Goal: Information Seeking & Learning: Learn about a topic

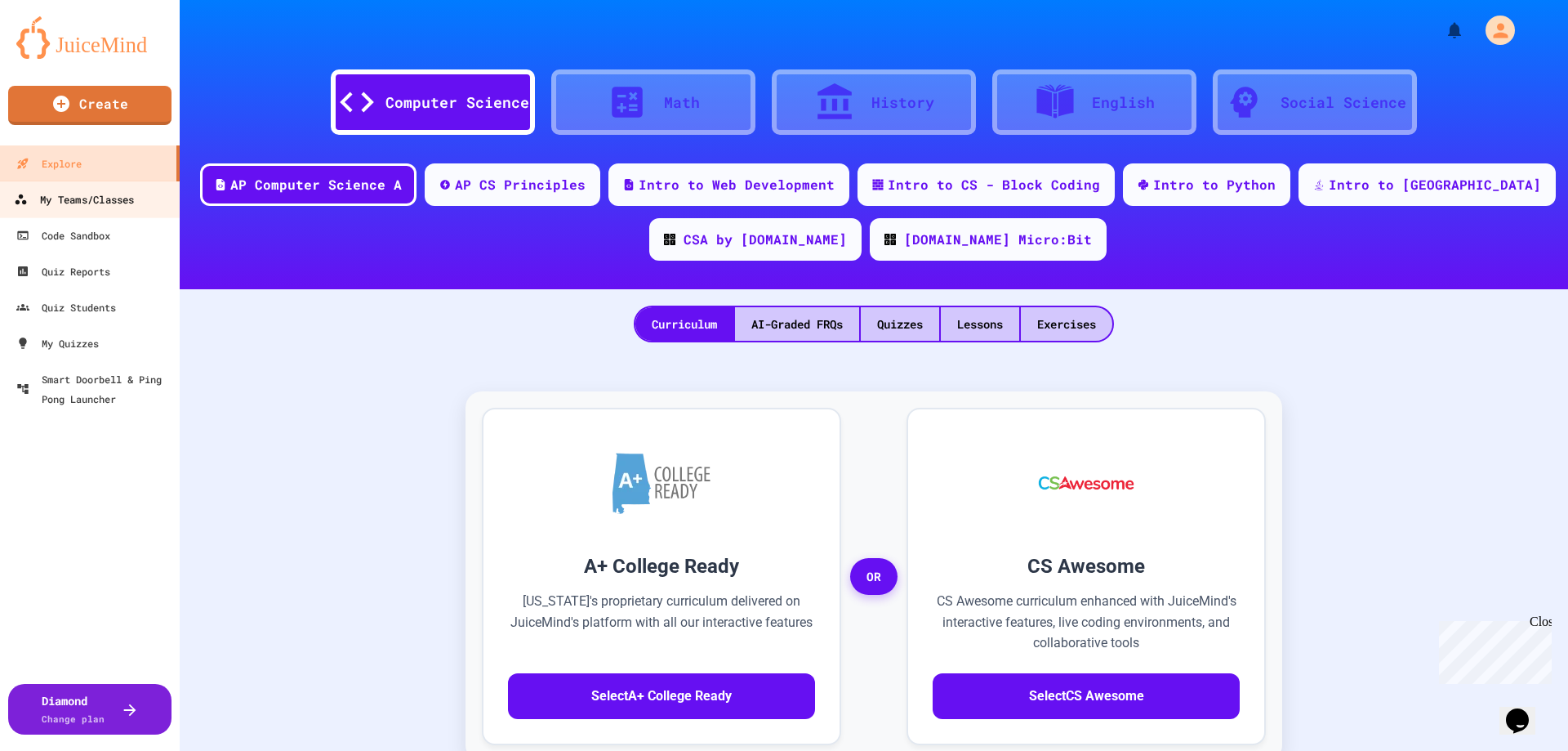
click at [84, 184] on link "My Teams/Classes" at bounding box center [90, 199] width 185 height 37
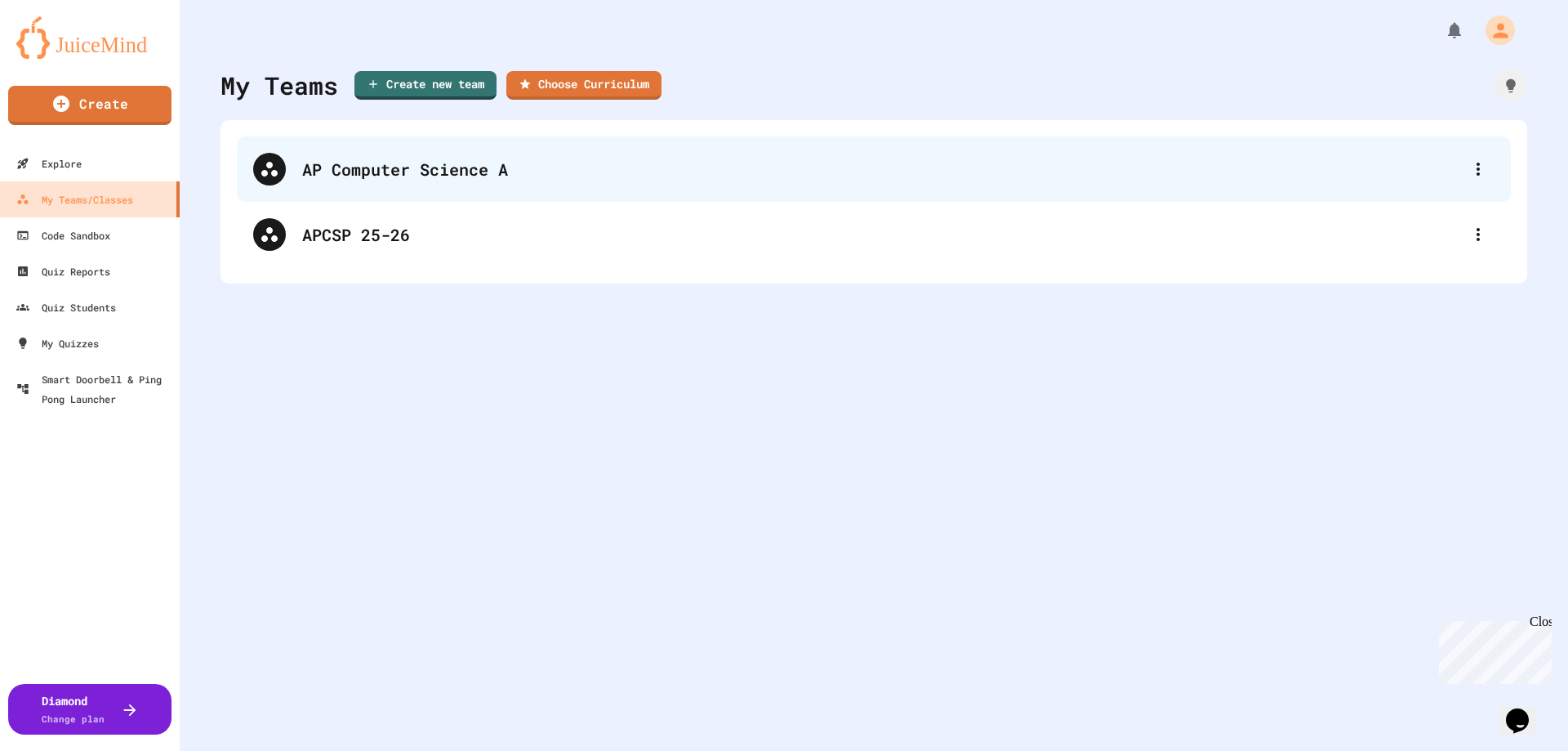
click at [385, 174] on div "AP Computer Science A" at bounding box center [882, 169] width 1159 height 24
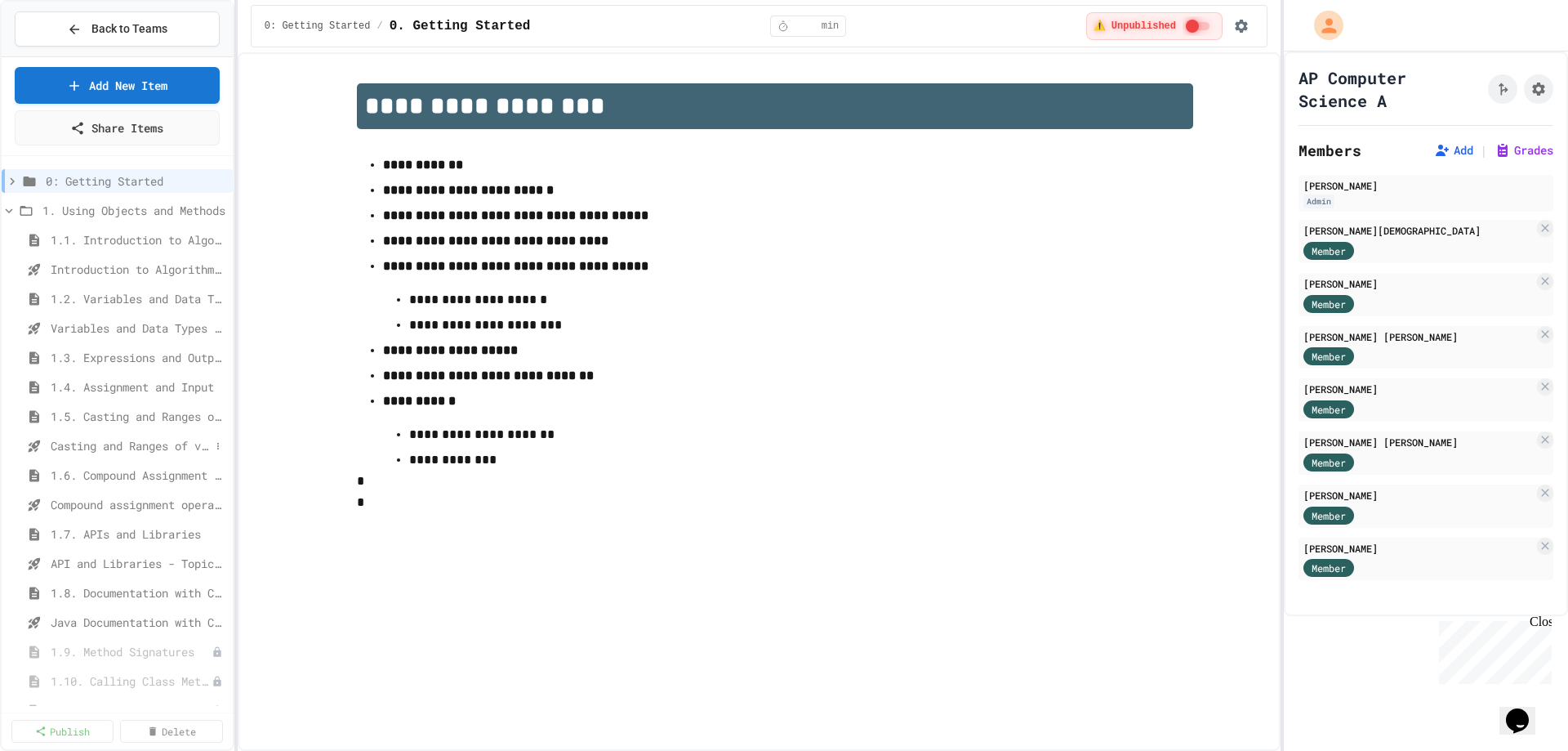
click at [107, 441] on span "Casting and Ranges of variables - Quiz" at bounding box center [130, 445] width 159 height 17
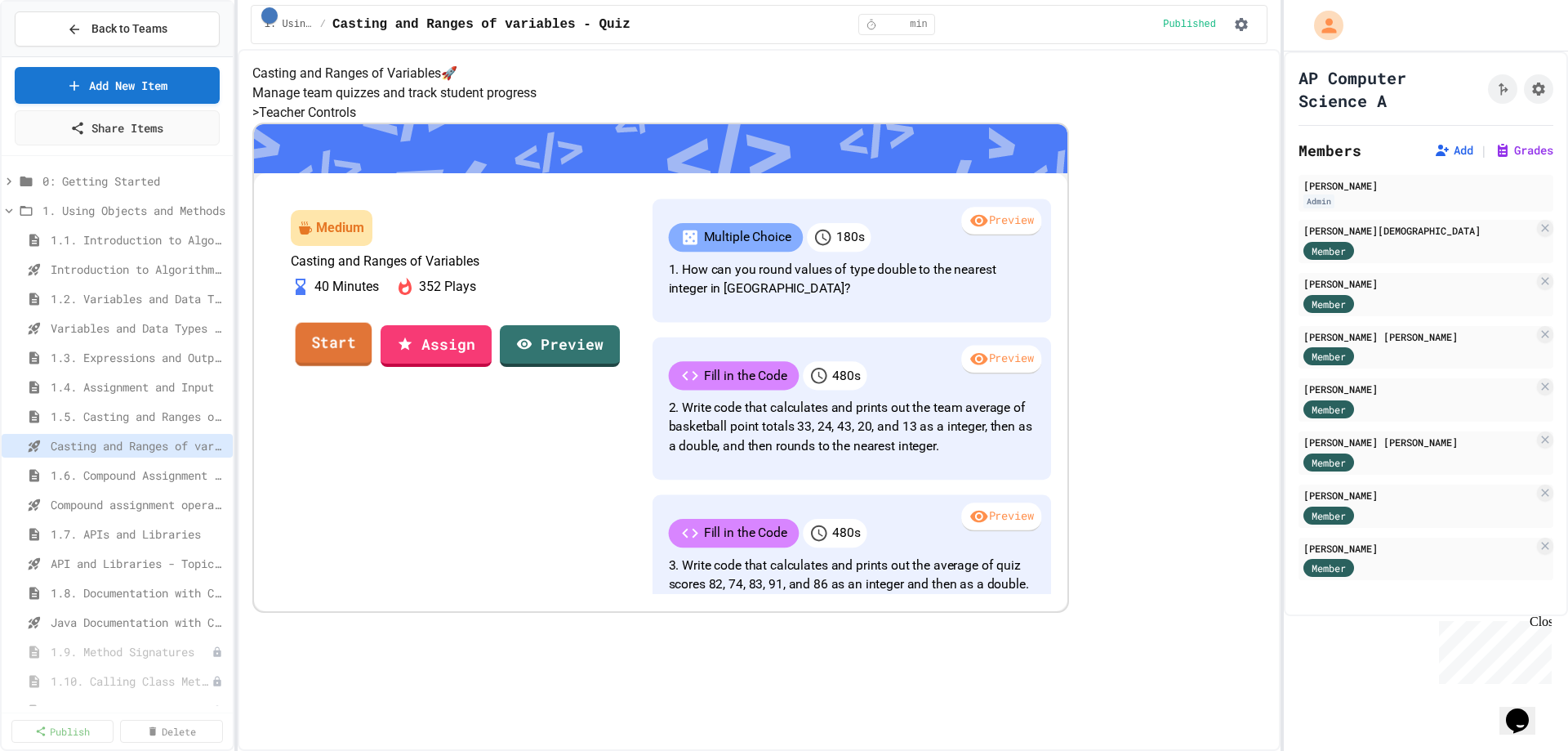
click at [371, 366] on link "Start" at bounding box center [333, 343] width 76 height 44
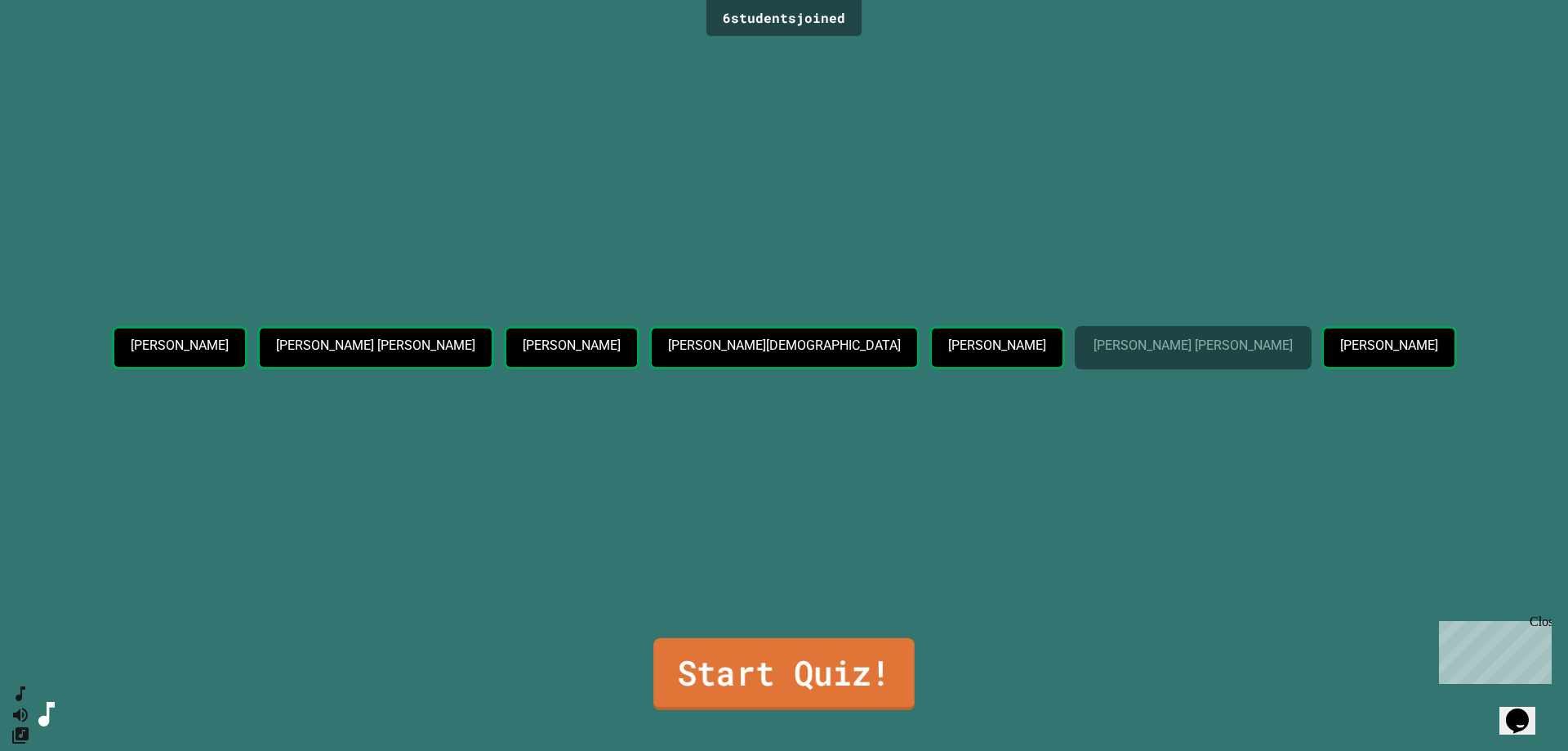
click at [774, 660] on link "Start Quiz!" at bounding box center [784, 674] width 262 height 72
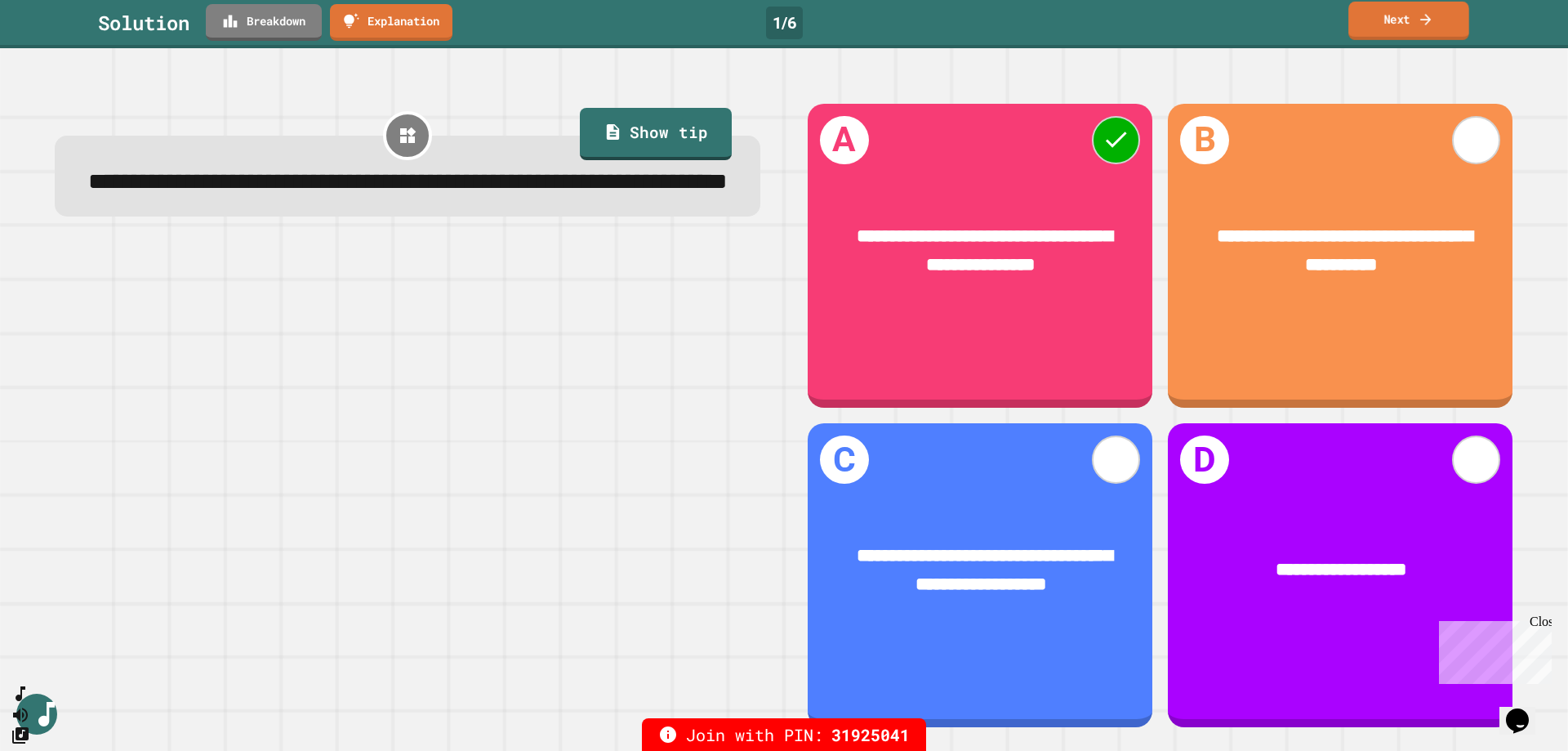
click at [1392, 20] on link "Next" at bounding box center [1409, 21] width 121 height 38
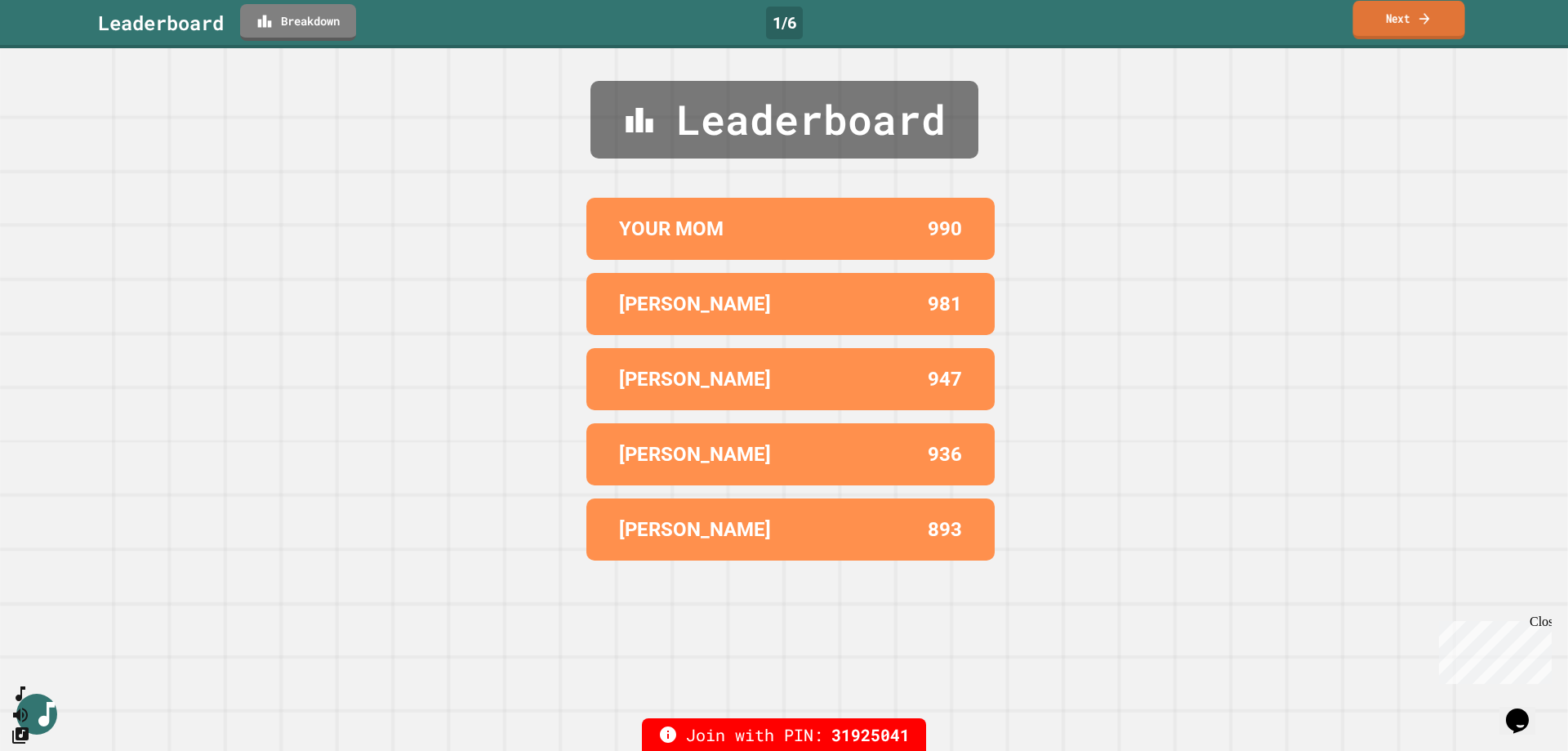
click at [1413, 21] on link "Next" at bounding box center [1408, 20] width 112 height 38
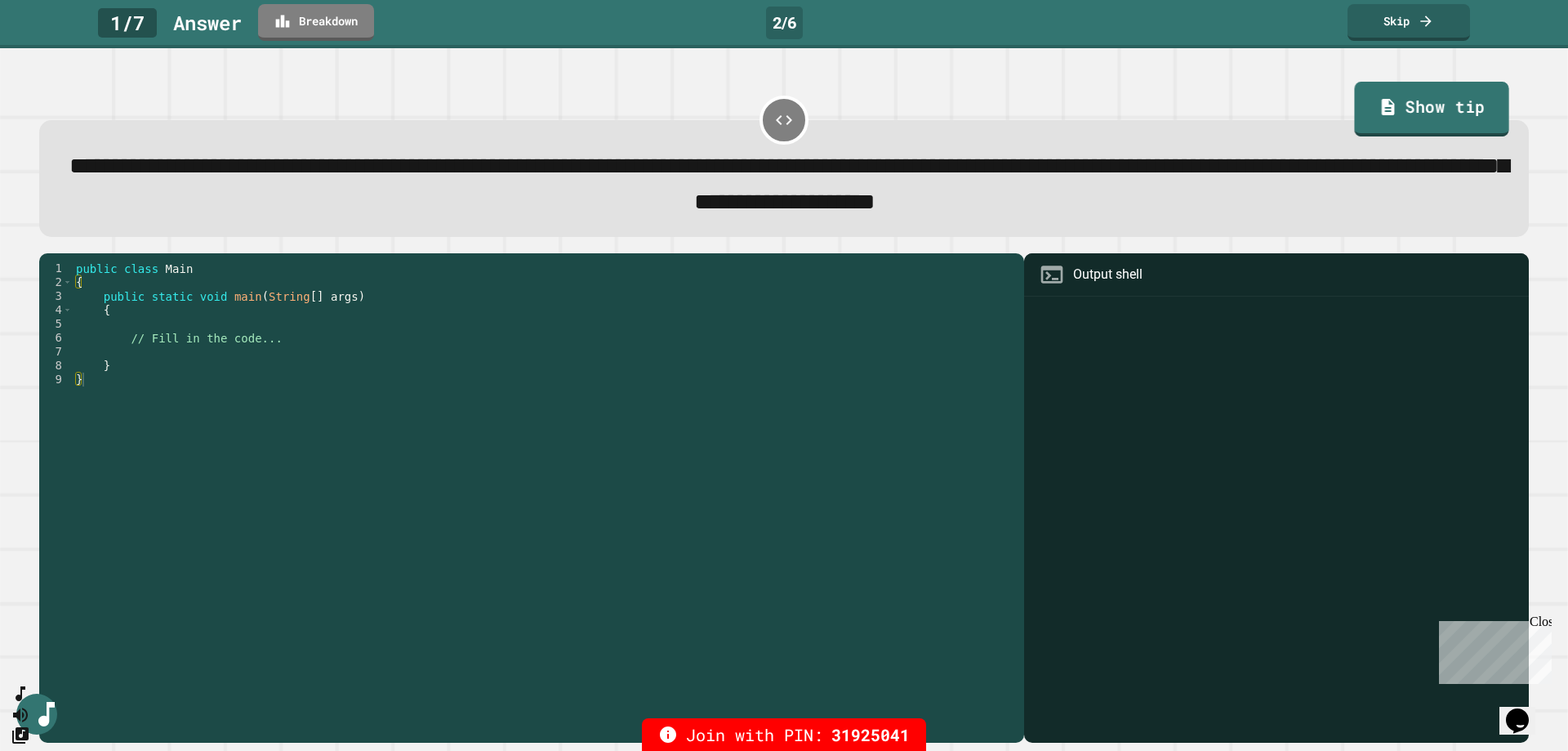
click at [1454, 108] on link "Show tip" at bounding box center [1432, 109] width 154 height 55
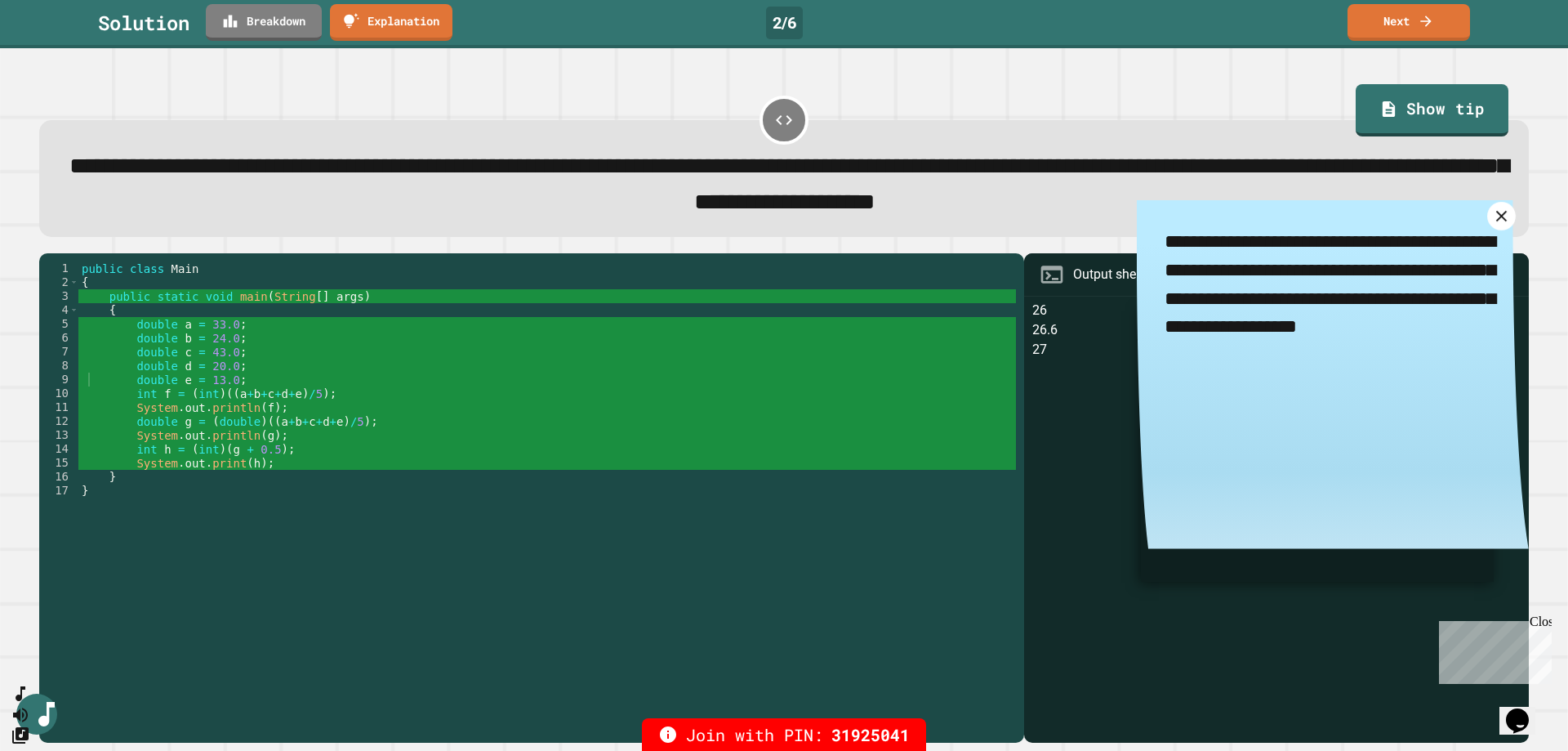
click at [1492, 218] on icon at bounding box center [1502, 216] width 19 height 19
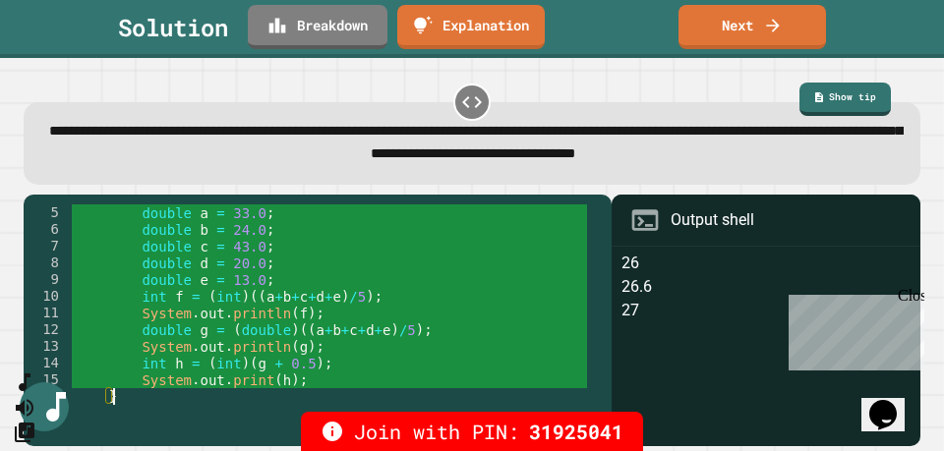
scroll to position [84, 0]
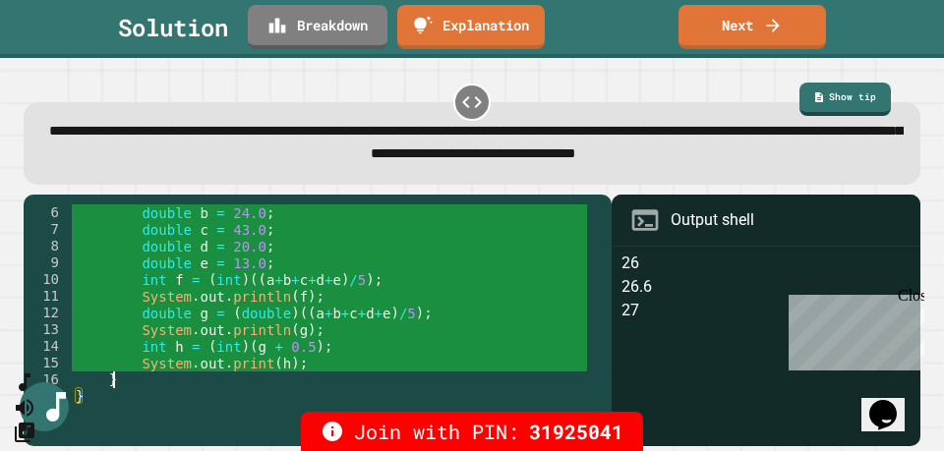
type textarea "*"
click at [774, 23] on icon at bounding box center [772, 23] width 13 height 14
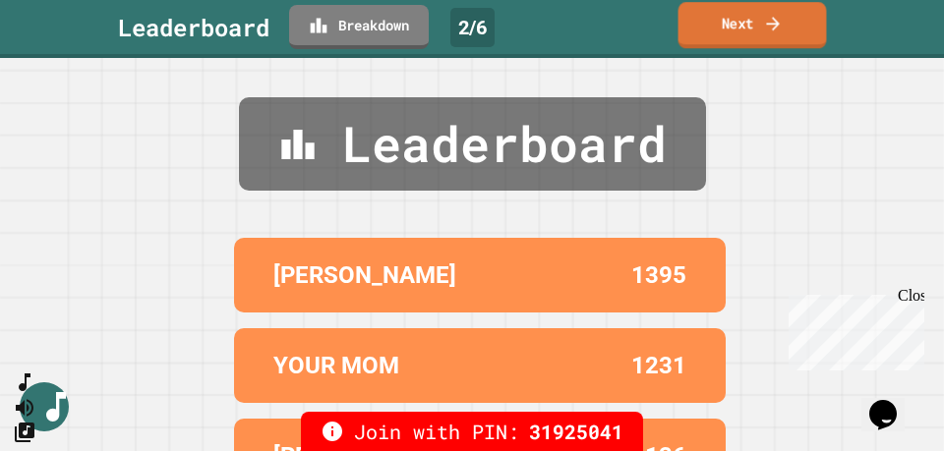
click at [746, 19] on link "Next" at bounding box center [752, 25] width 148 height 46
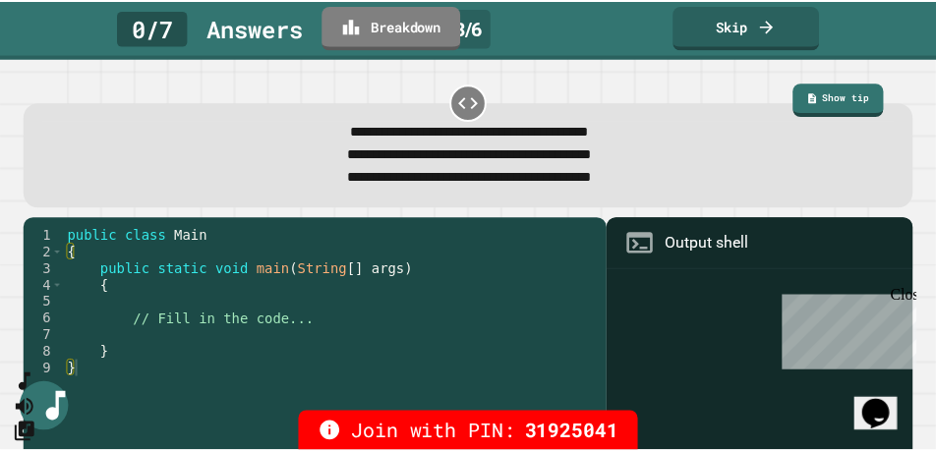
scroll to position [32, 0]
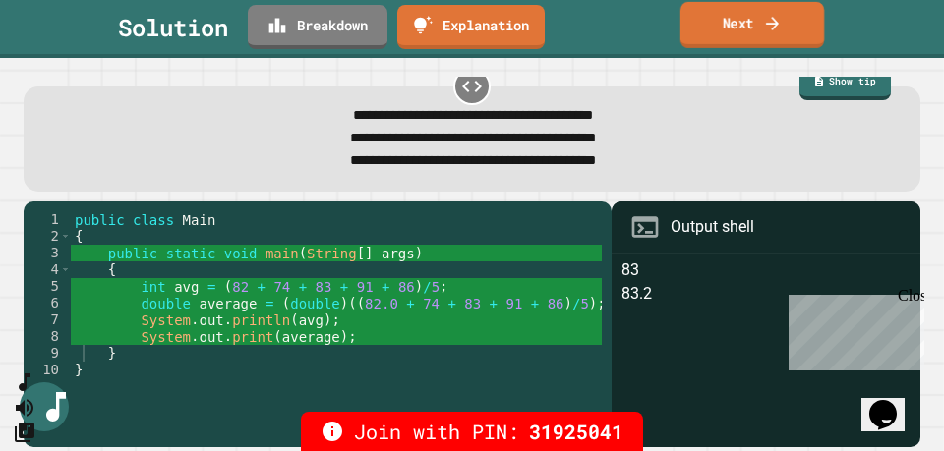
click at [749, 11] on link "Next" at bounding box center [752, 25] width 144 height 46
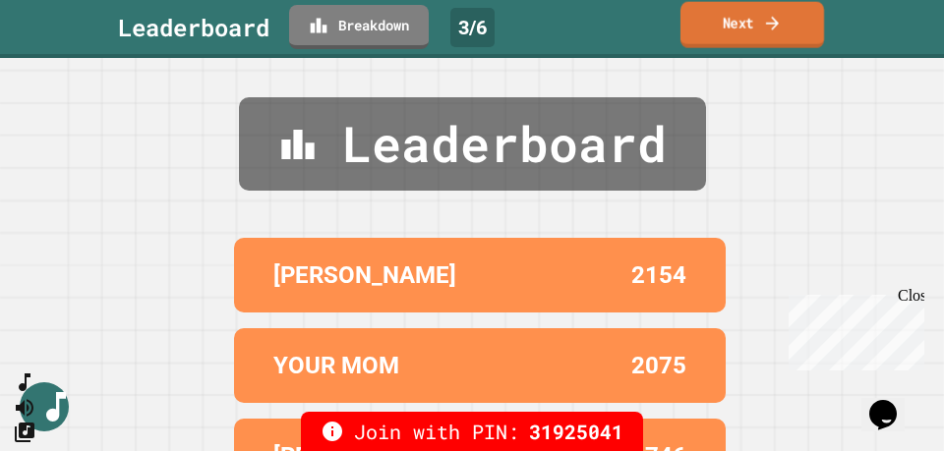
click at [731, 24] on link "Next" at bounding box center [752, 25] width 144 height 46
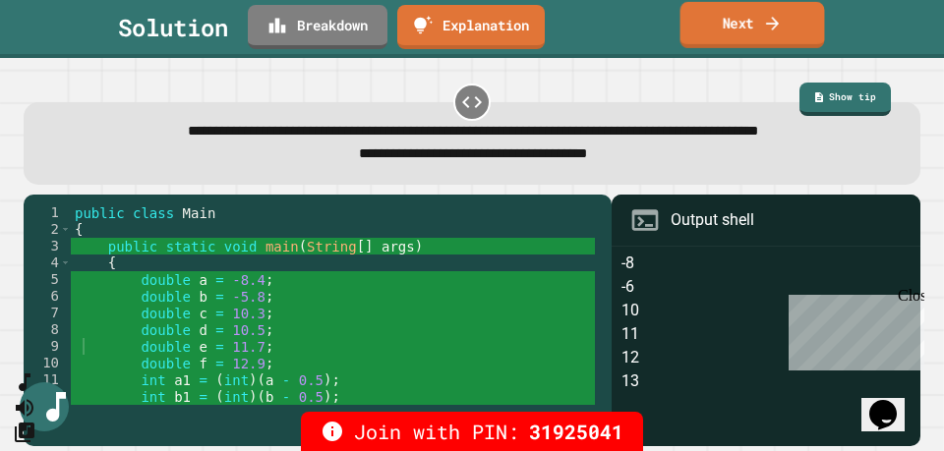
click at [745, 30] on link "Next" at bounding box center [752, 25] width 145 height 46
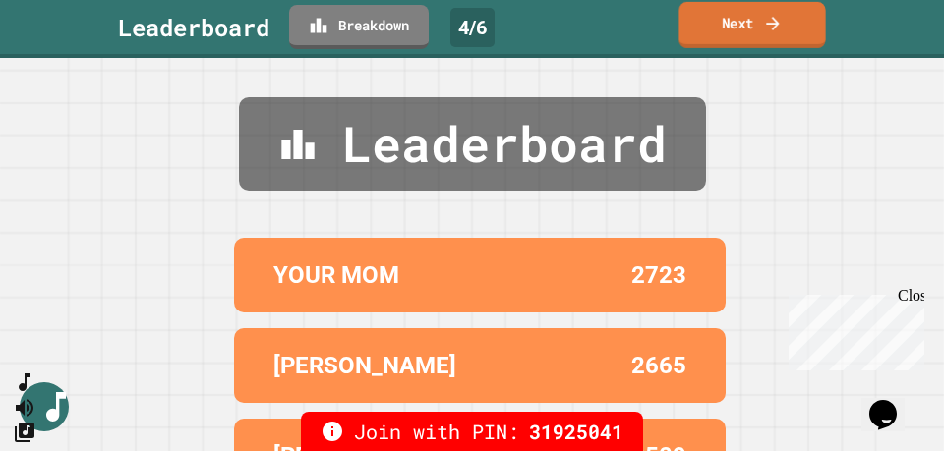
click at [726, 30] on link "Next" at bounding box center [751, 25] width 147 height 46
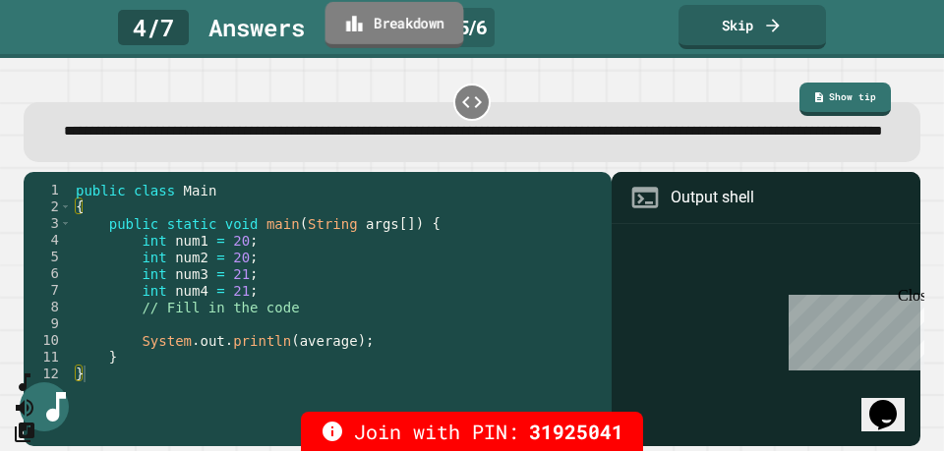
click at [358, 14] on icon at bounding box center [354, 23] width 20 height 21
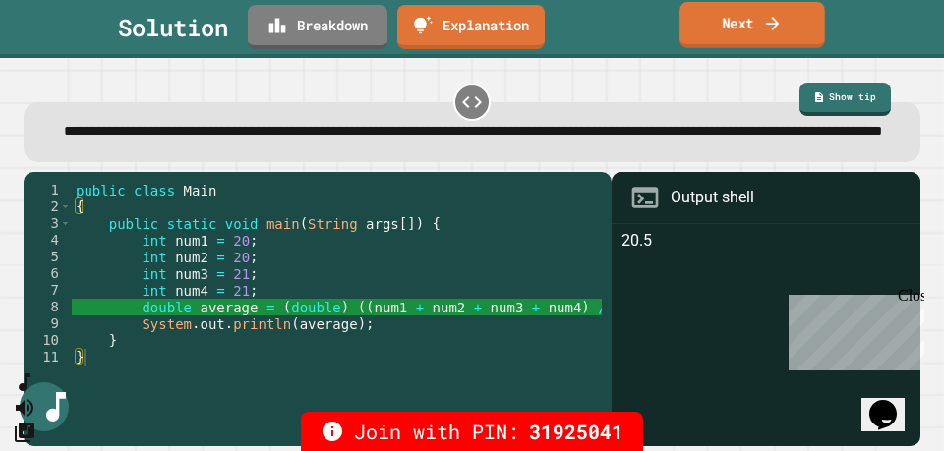
click at [769, 25] on icon at bounding box center [773, 23] width 20 height 21
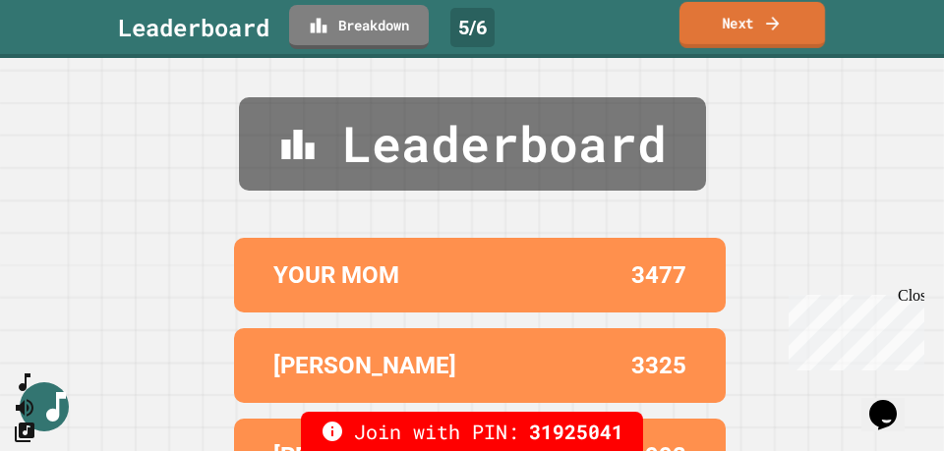
click at [769, 25] on icon at bounding box center [773, 23] width 20 height 21
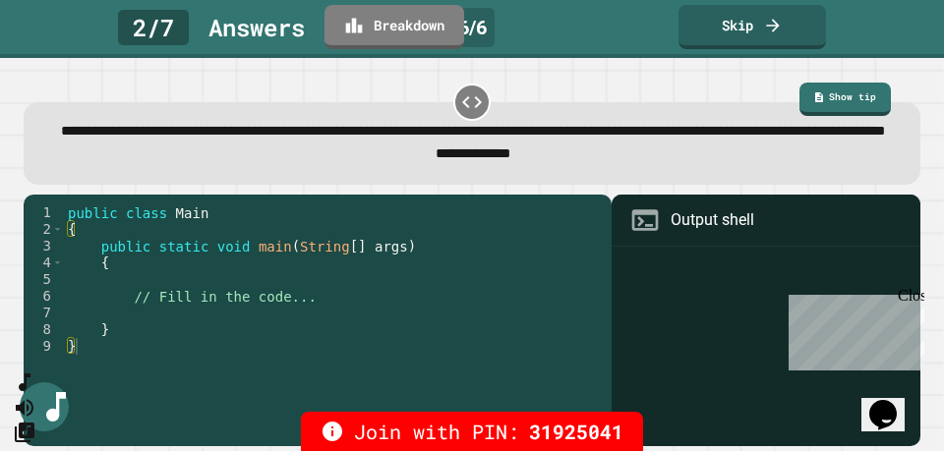
click at [117, 383] on div "public class Main { public static void main ( String [ ] args ) { // Fill in th…" at bounding box center [333, 322] width 538 height 234
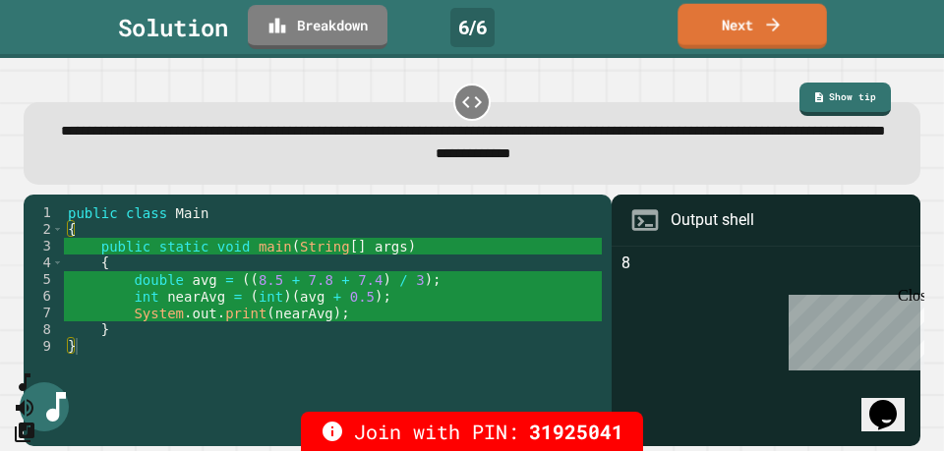
click at [767, 27] on icon at bounding box center [773, 24] width 20 height 20
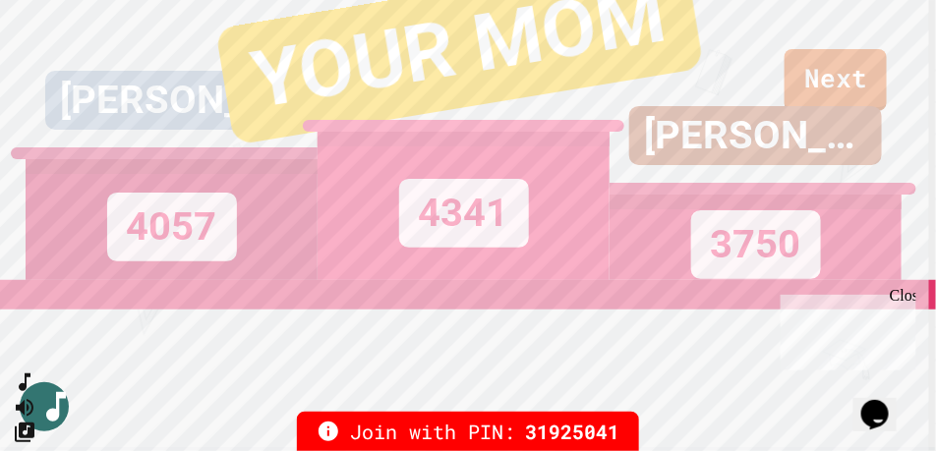
click at [832, 72] on div "[PERSON_NAME] 3750" at bounding box center [756, 140] width 292 height 280
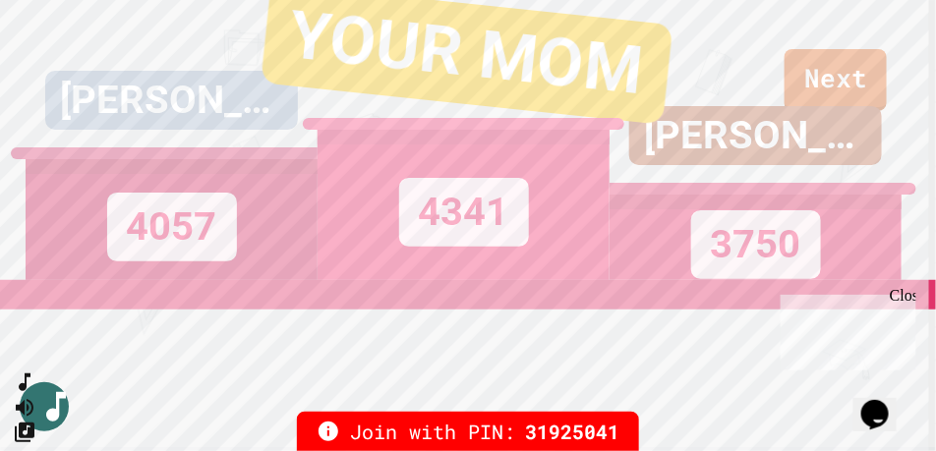
click at [854, 80] on div "[PERSON_NAME] 3750" at bounding box center [756, 140] width 292 height 280
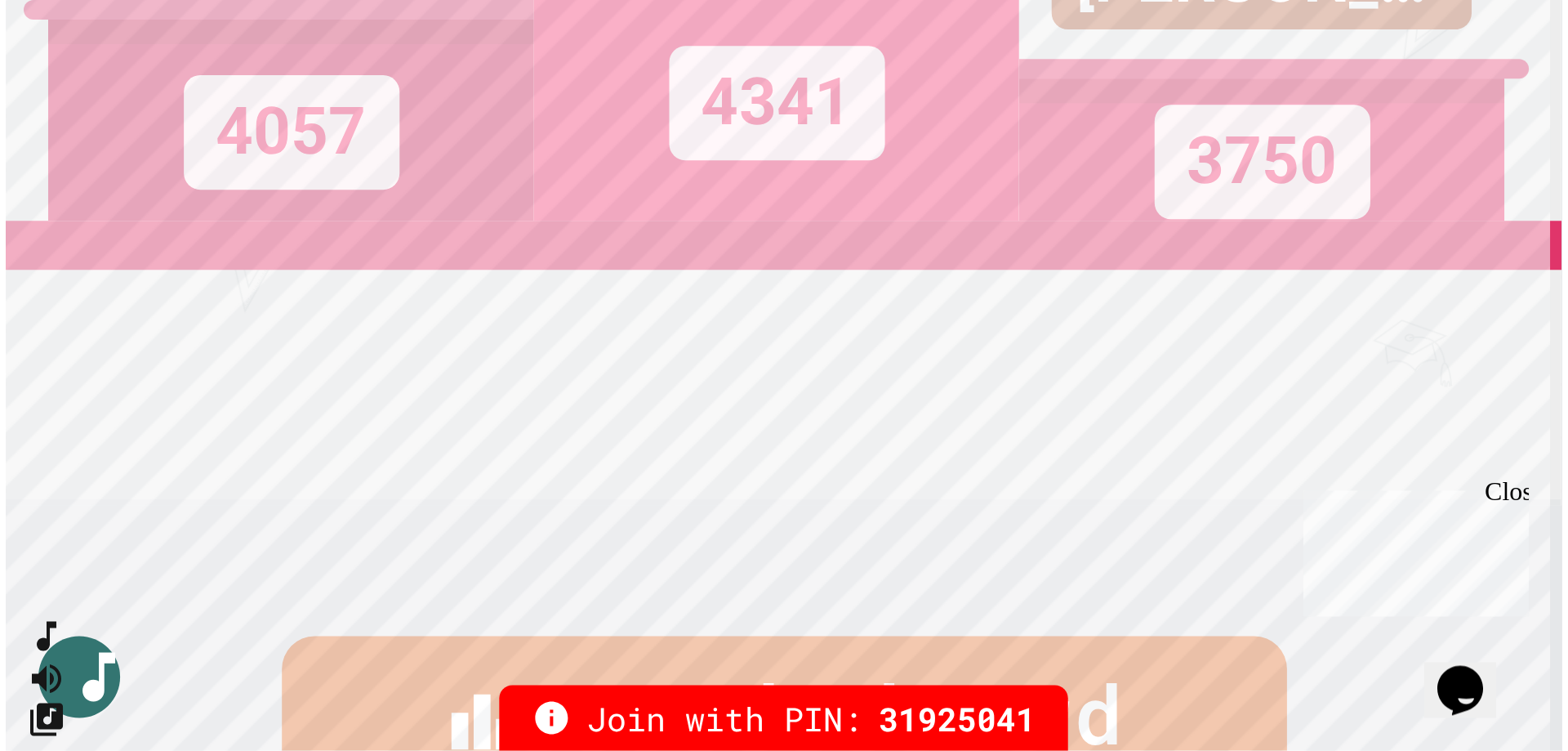
scroll to position [0, 0]
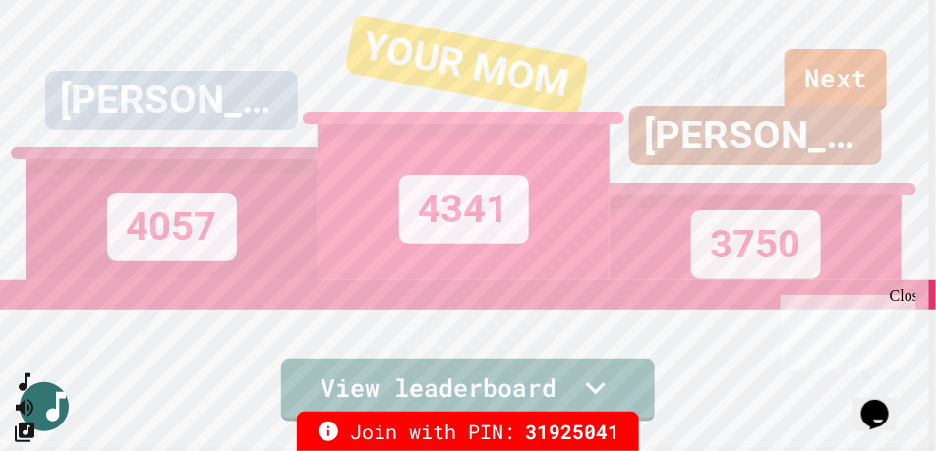
drag, startPoint x: 818, startPoint y: 66, endPoint x: 822, endPoint y: 76, distance: 10.6
click at [820, 74] on div "[PERSON_NAME] 3750" at bounding box center [756, 140] width 292 height 280
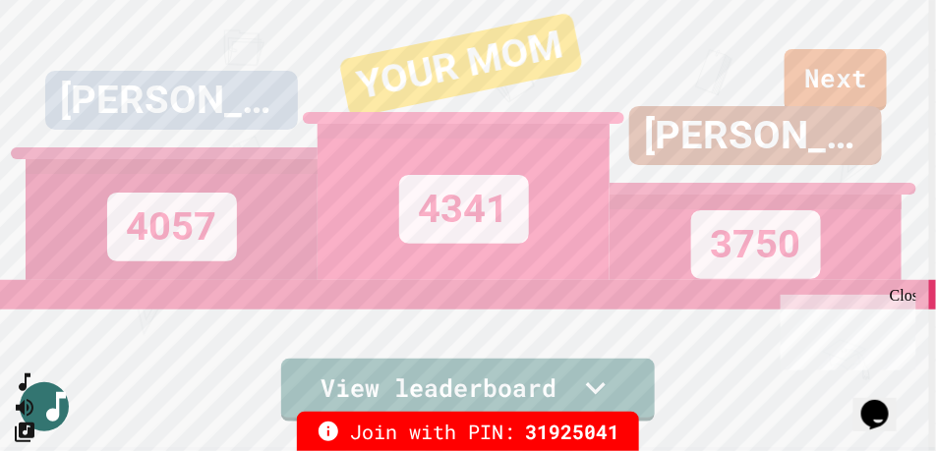
click at [822, 76] on div "[PERSON_NAME] 3750" at bounding box center [756, 140] width 292 height 280
click at [826, 69] on div "[PERSON_NAME] 3750" at bounding box center [756, 140] width 292 height 280
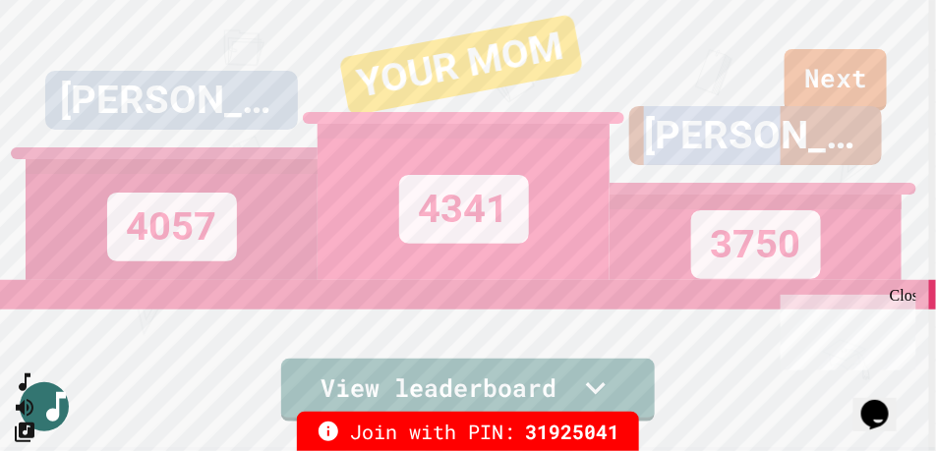
click at [826, 69] on div "[PERSON_NAME] 3750" at bounding box center [756, 140] width 292 height 280
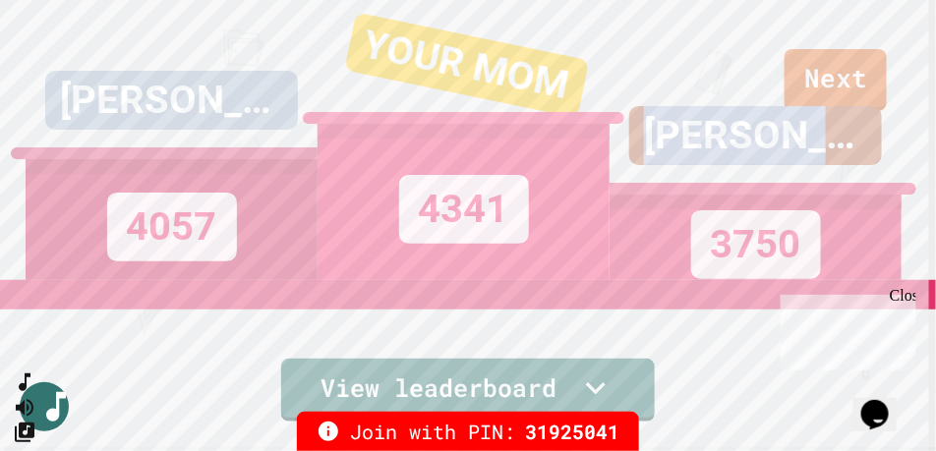
click at [826, 69] on div "[PERSON_NAME] 3750" at bounding box center [756, 140] width 292 height 280
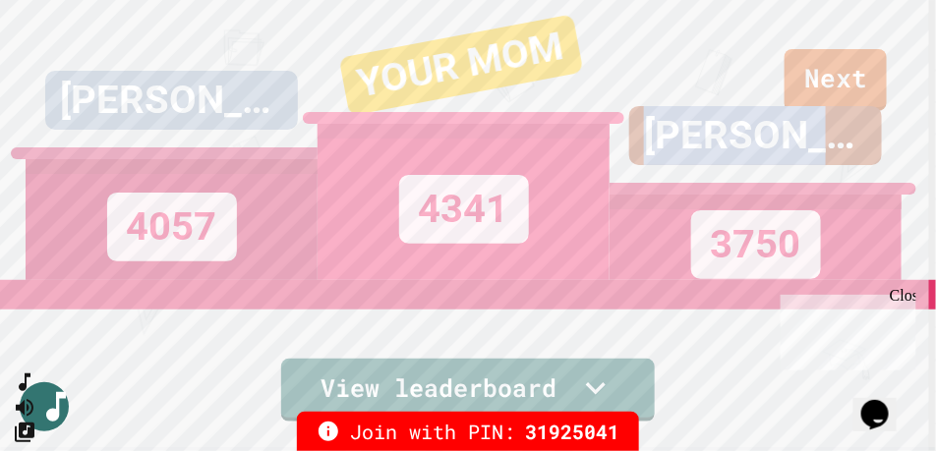
click at [826, 69] on div "[PERSON_NAME] 3750" at bounding box center [756, 140] width 292 height 280
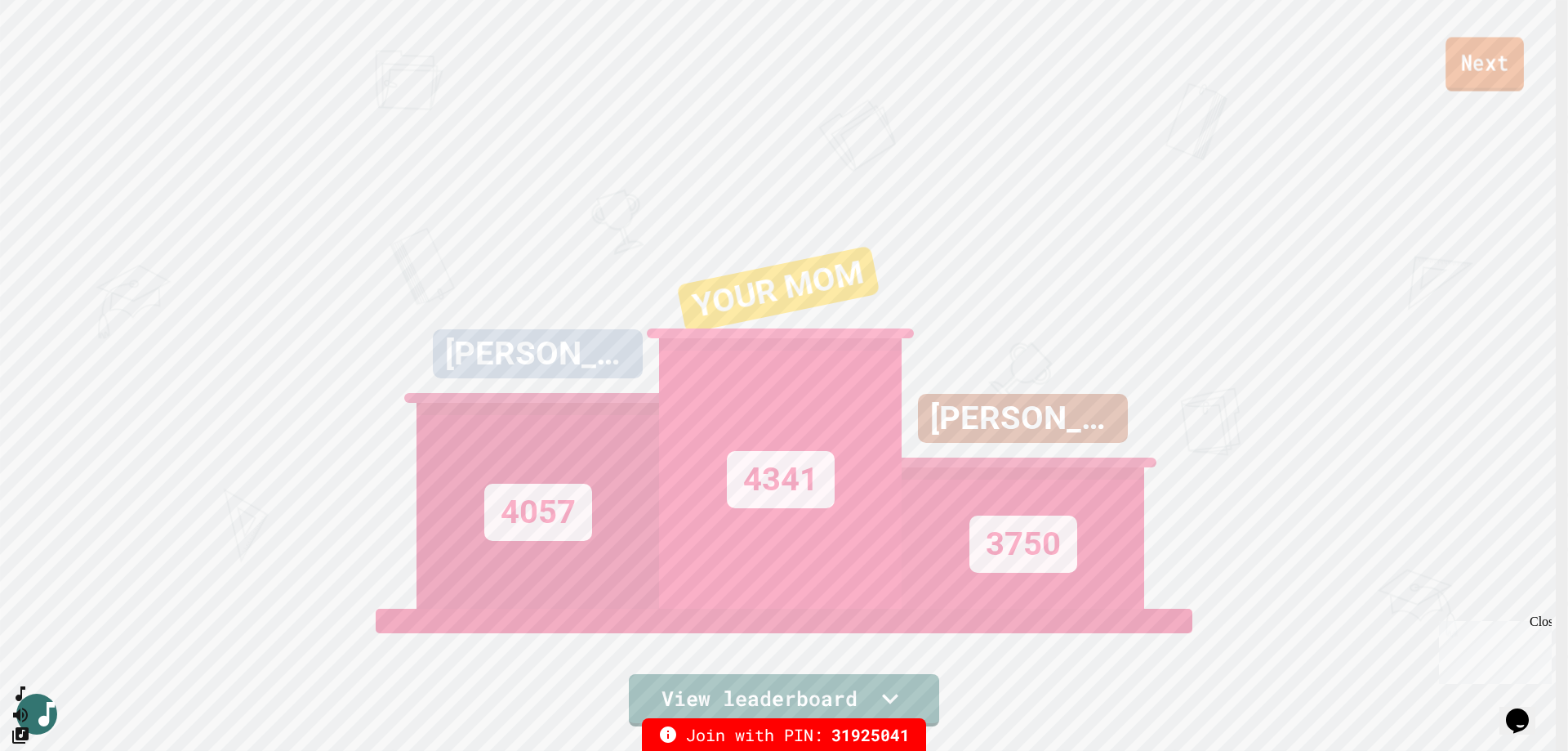
click at [1492, 63] on link "Next" at bounding box center [1484, 64] width 78 height 54
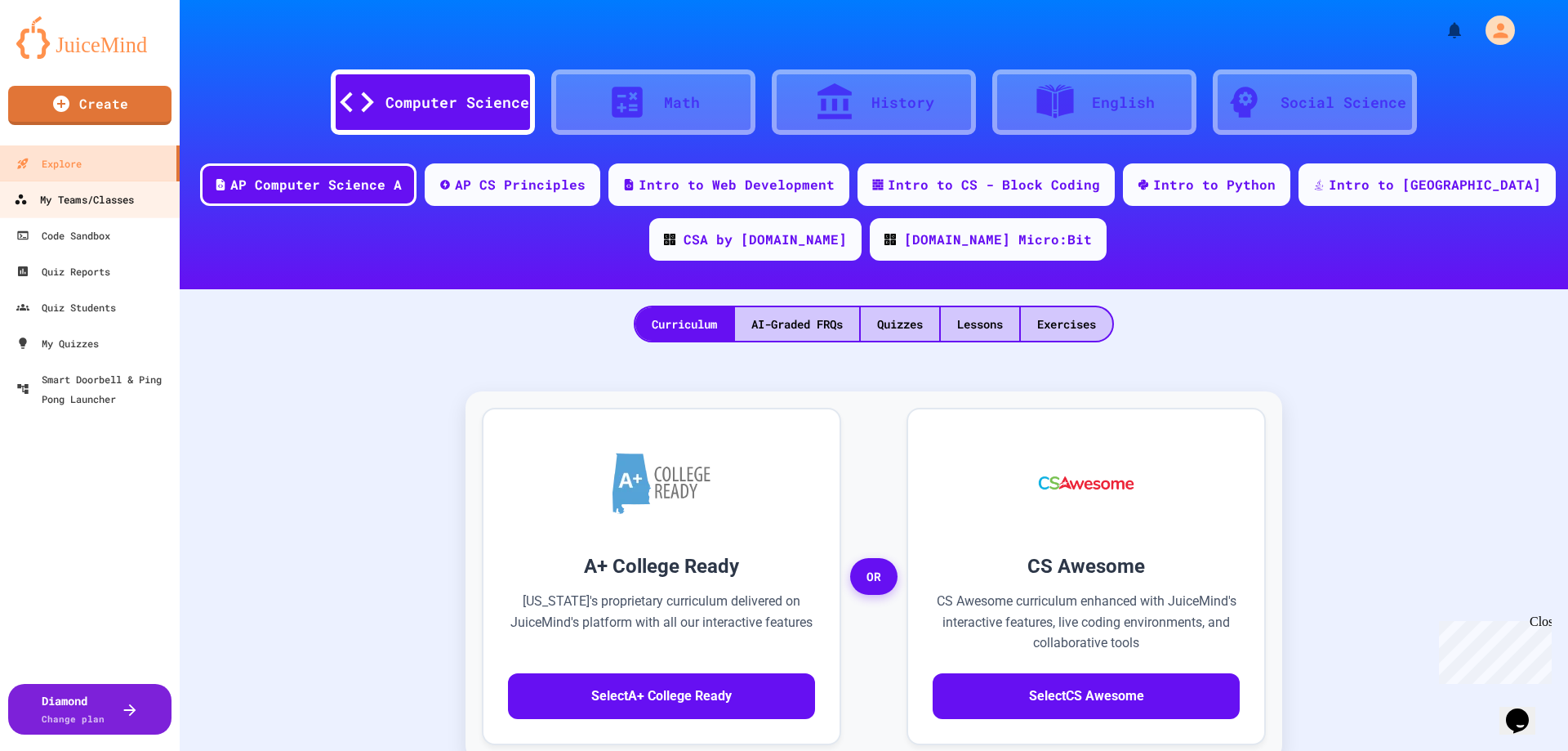
click at [134, 201] on div "My Teams/Classes" at bounding box center [74, 199] width 120 height 21
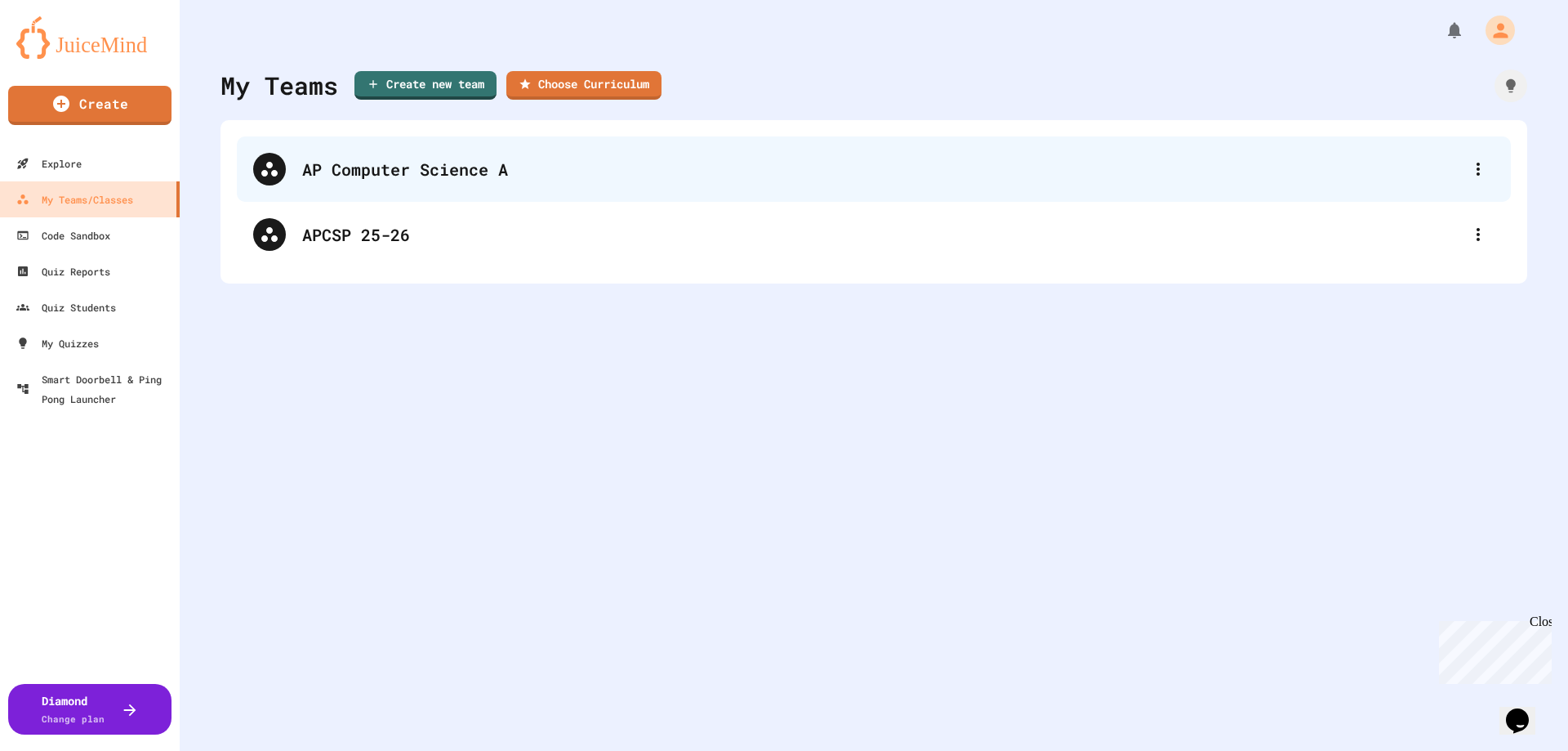
click at [353, 150] on div "AP Computer Science A" at bounding box center [874, 169] width 1274 height 66
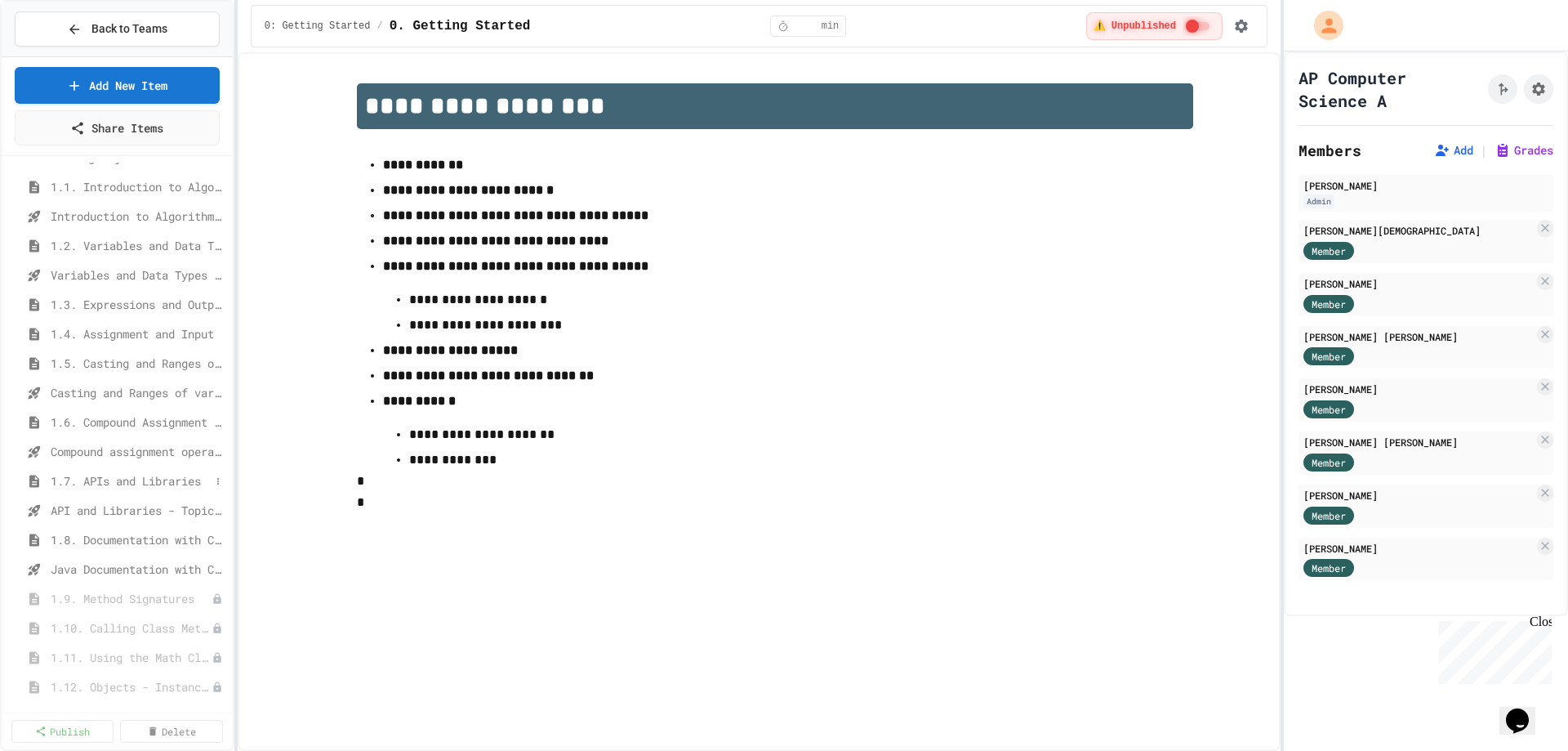
scroll to position [81, 0]
click at [90, 418] on span "Compound assignment operators - Quiz" at bounding box center [130, 423] width 159 height 17
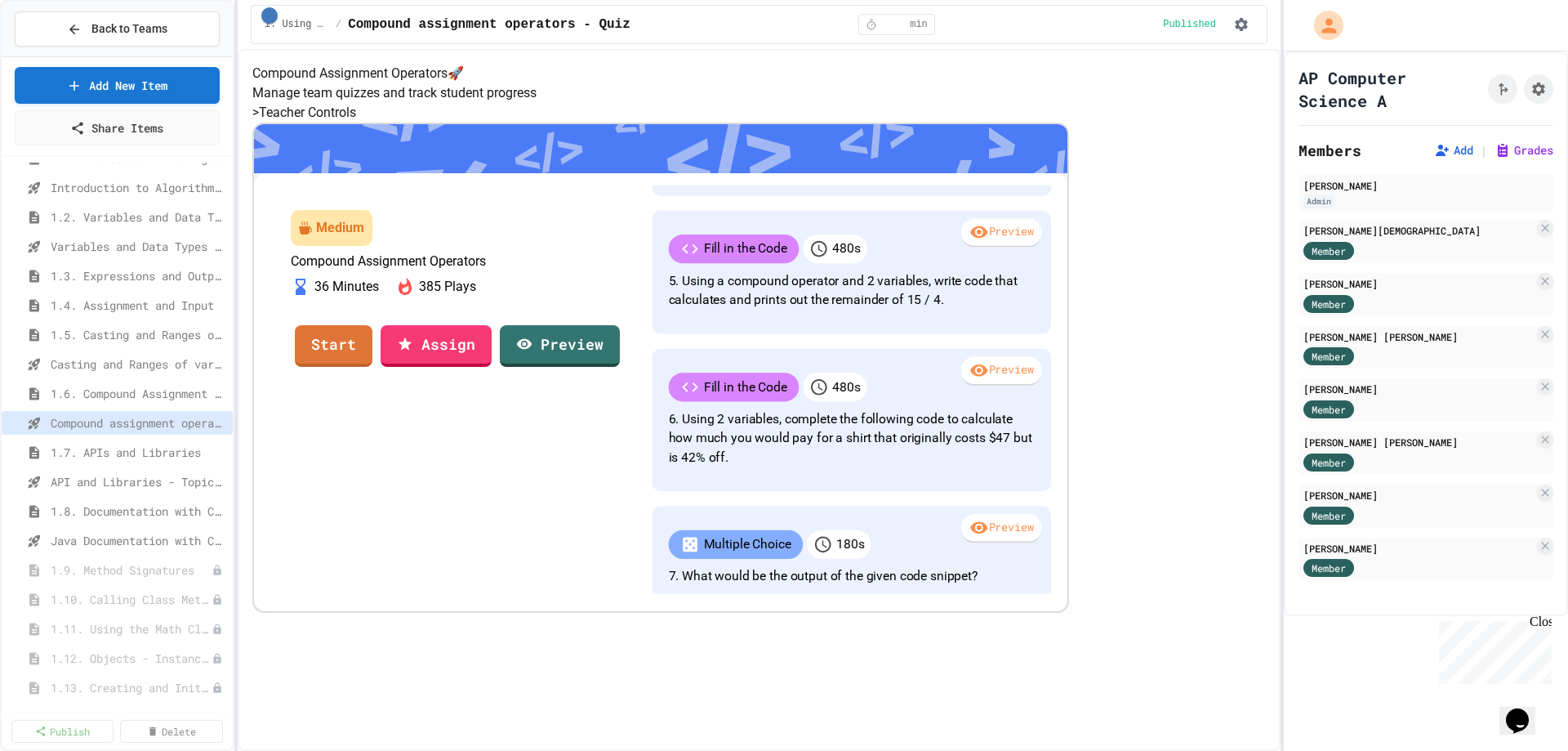
scroll to position [485, 0]
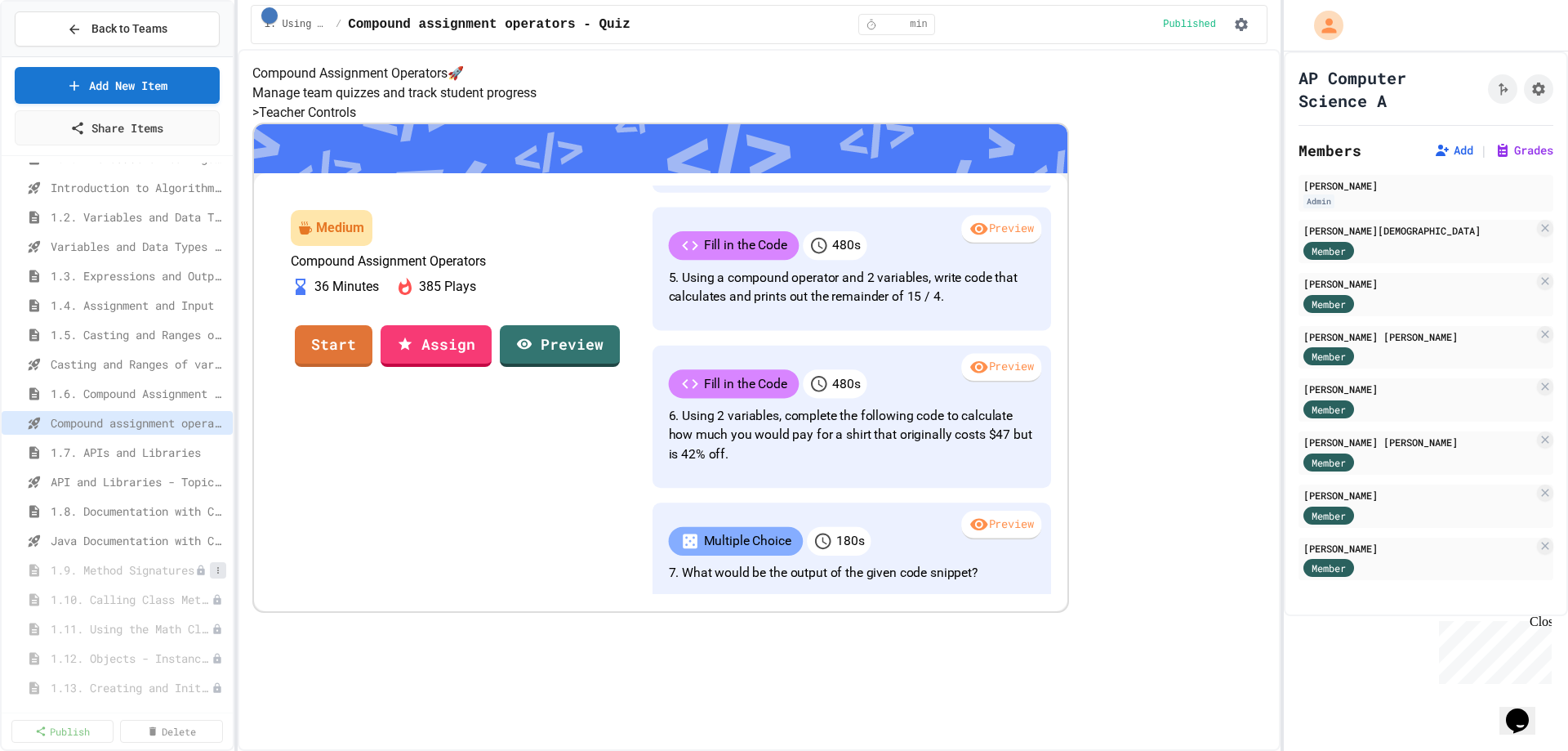
click at [213, 566] on icon at bounding box center [218, 570] width 10 height 10
click at [159, 624] on button "Publish" at bounding box center [162, 629] width 103 height 29
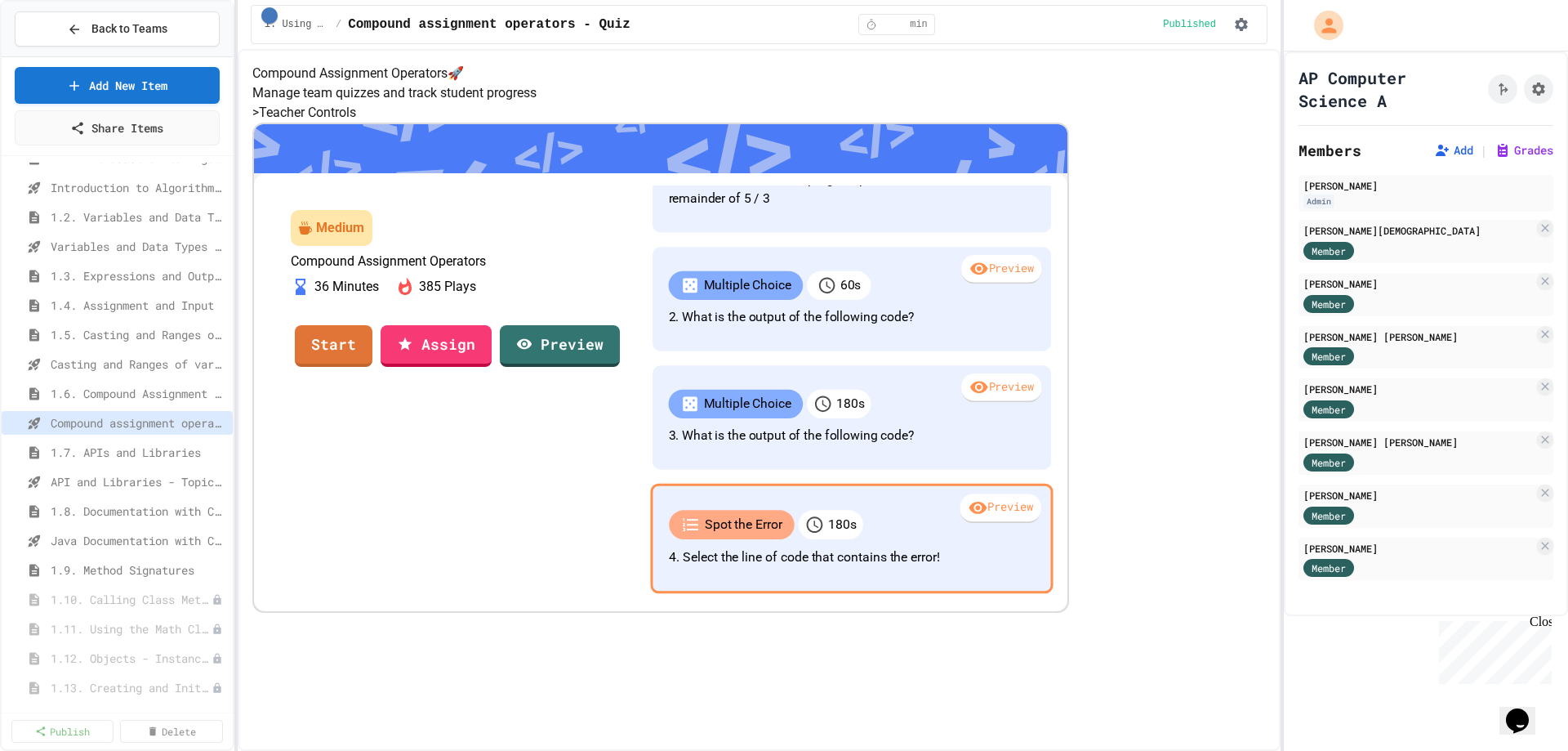
scroll to position [76, 0]
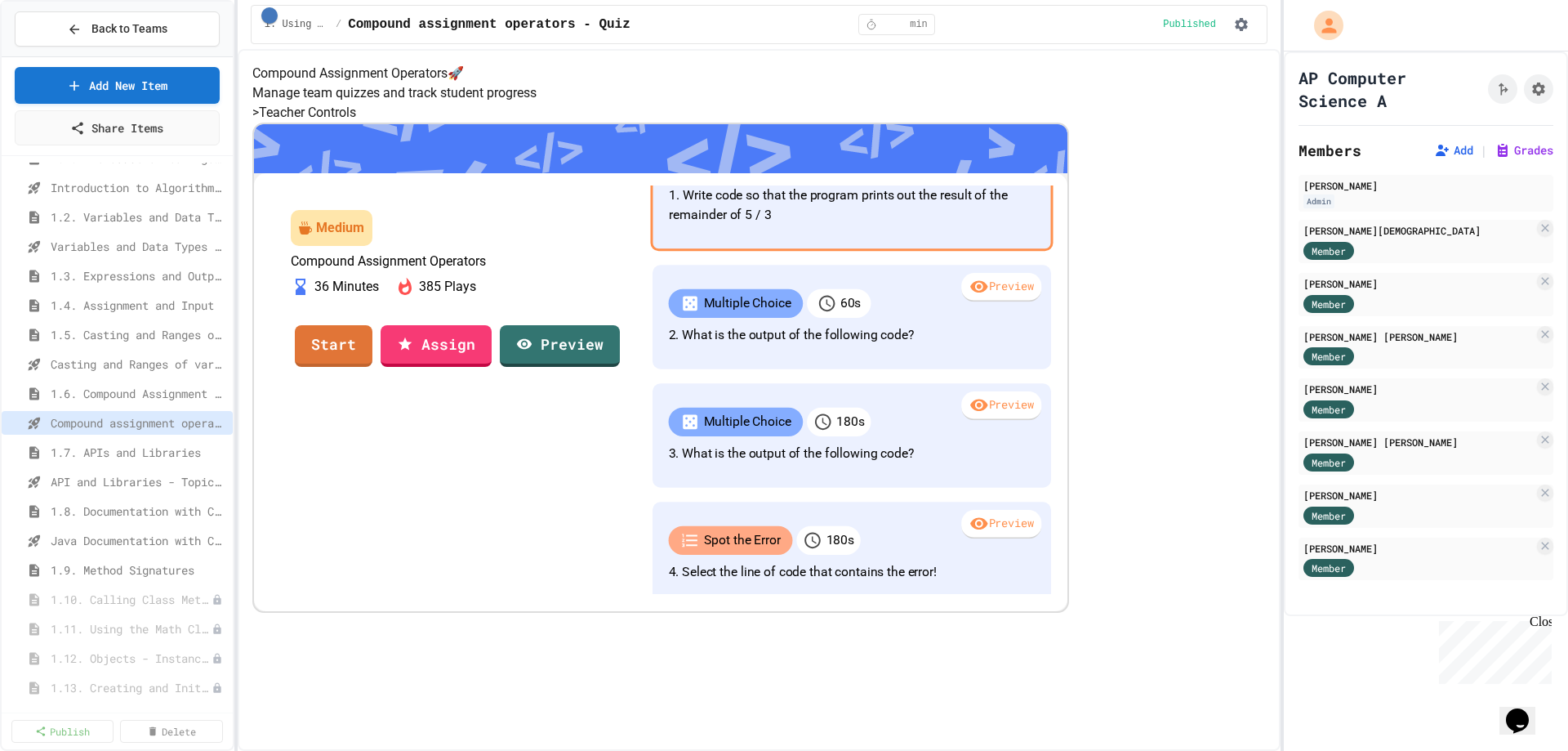
click at [876, 224] on p "1. Write code so that the program prints out the result of the remainder of 5 /…" at bounding box center [851, 204] width 365 height 39
